Goal: Find specific page/section: Find specific page/section

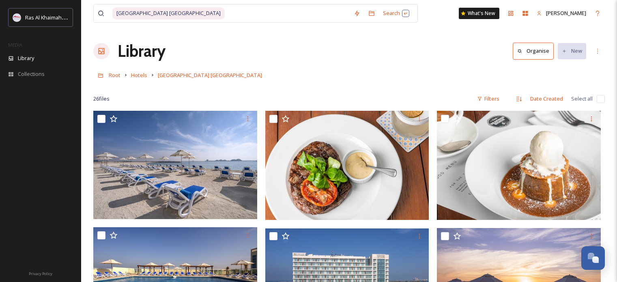
scroll to position [758, 0]
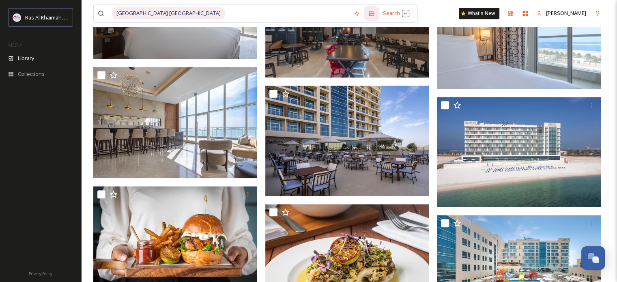
click at [231, 13] on input at bounding box center [288, 13] width 124 height 18
type input "[GEOGRAPHIC_DATA] [GEOGRAPHIC_DATA]"
type input "InterContinental Ras Al Khaimah"
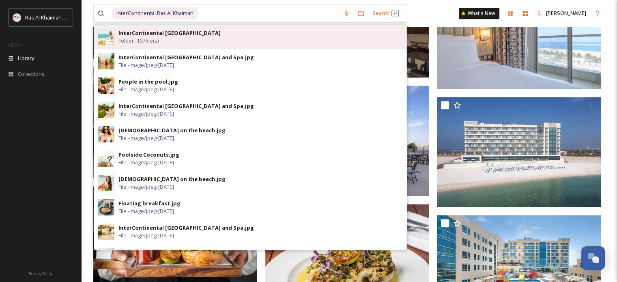
click at [189, 39] on div "InterContinental [GEOGRAPHIC_DATA] and Spa Folder - 197 file(s)" at bounding box center [261, 36] width 284 height 15
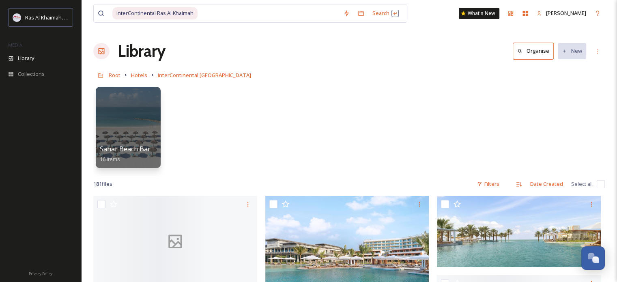
click at [336, 102] on div "Sahar Beach Bar 16 items" at bounding box center [349, 129] width 512 height 93
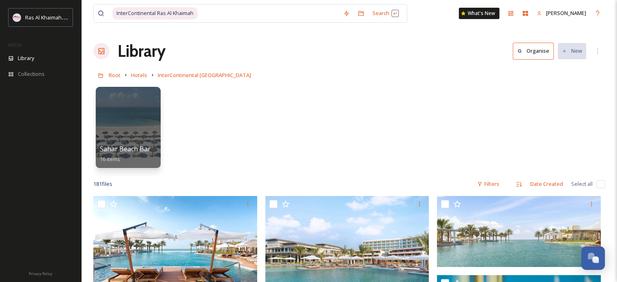
click at [249, 125] on div "Sahar Beach Bar 16 items" at bounding box center [349, 129] width 512 height 93
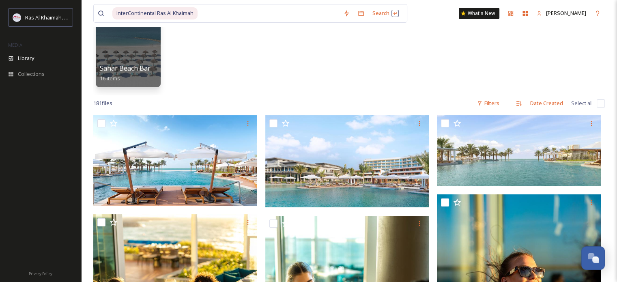
click at [391, 85] on div "Sahar Beach Bar 16 items" at bounding box center [349, 48] width 512 height 93
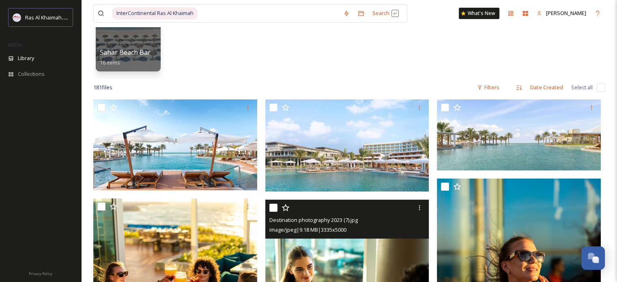
scroll to position [81, 0]
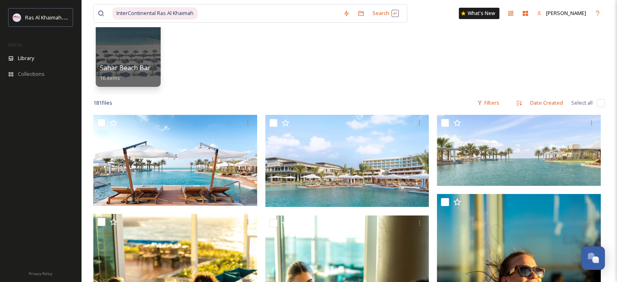
click at [297, 81] on div "Sahar Beach Bar 16 items" at bounding box center [349, 48] width 512 height 93
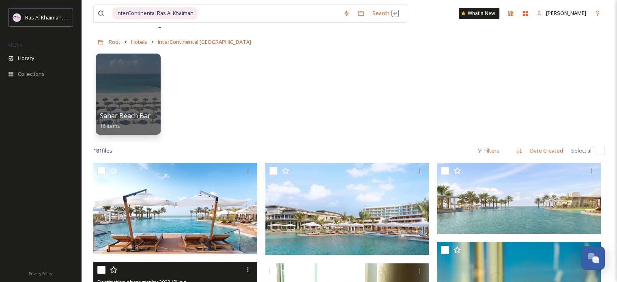
scroll to position [0, 0]
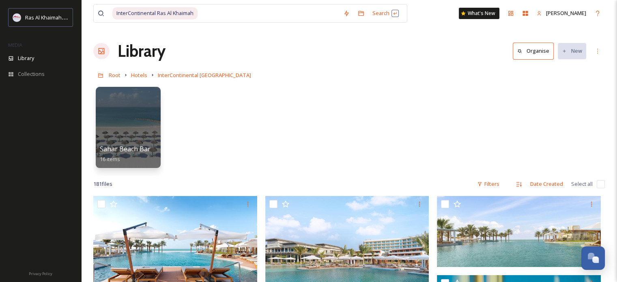
click at [248, 114] on div "Sahar Beach Bar 16 items" at bounding box center [349, 129] width 512 height 93
click at [237, 10] on input at bounding box center [268, 13] width 141 height 18
click at [199, 77] on span "InterContinental [GEOGRAPHIC_DATA]" at bounding box center [204, 74] width 93 height 7
click at [408, 56] on div "Library Organise New" at bounding box center [349, 51] width 512 height 24
click at [406, 58] on div "Library Organise New" at bounding box center [349, 51] width 512 height 24
